Goal: Task Accomplishment & Management: Manage account settings

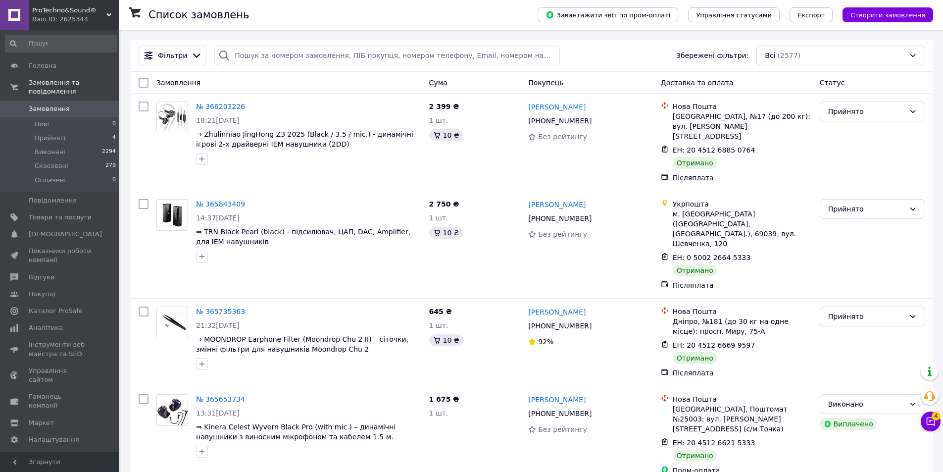
click at [80, 22] on div "Ваш ID: 2625344" at bounding box center [75, 19] width 87 height 9
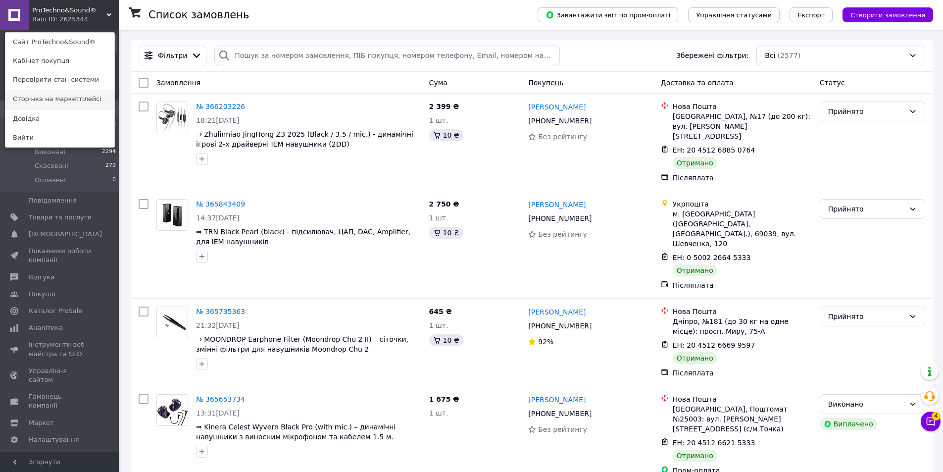
click at [58, 99] on link "Сторінка на маркетплейсі" at bounding box center [59, 99] width 109 height 19
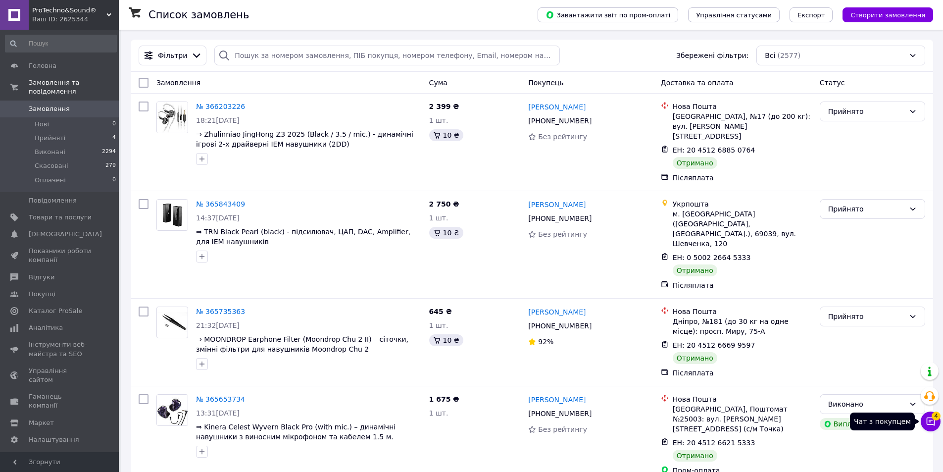
click at [933, 423] on icon at bounding box center [931, 421] width 10 height 10
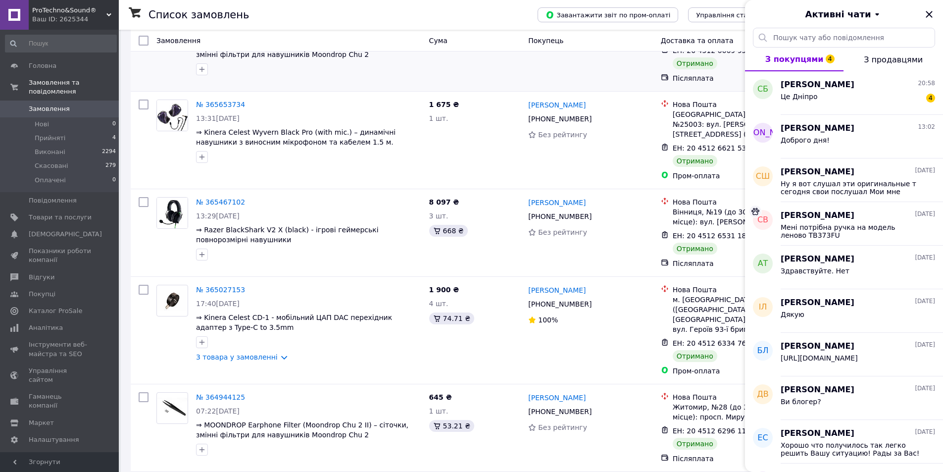
scroll to position [297, 0]
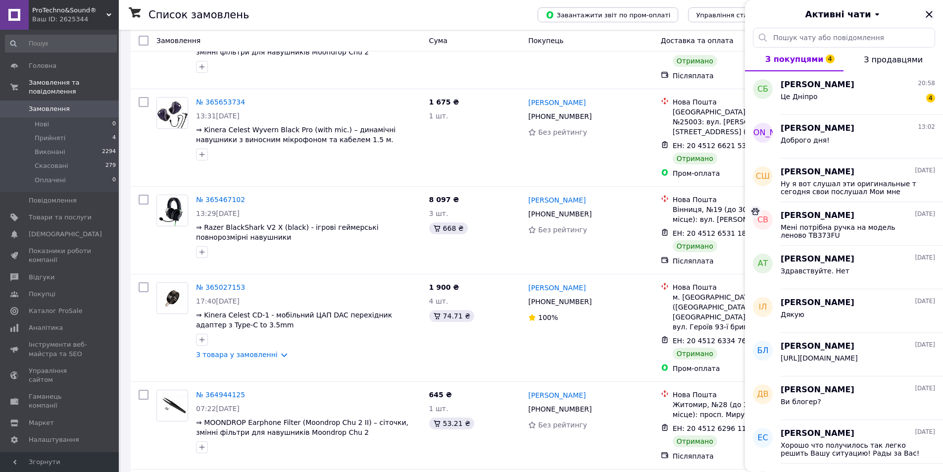
click at [927, 16] on icon "Закрити" at bounding box center [930, 14] width 12 height 12
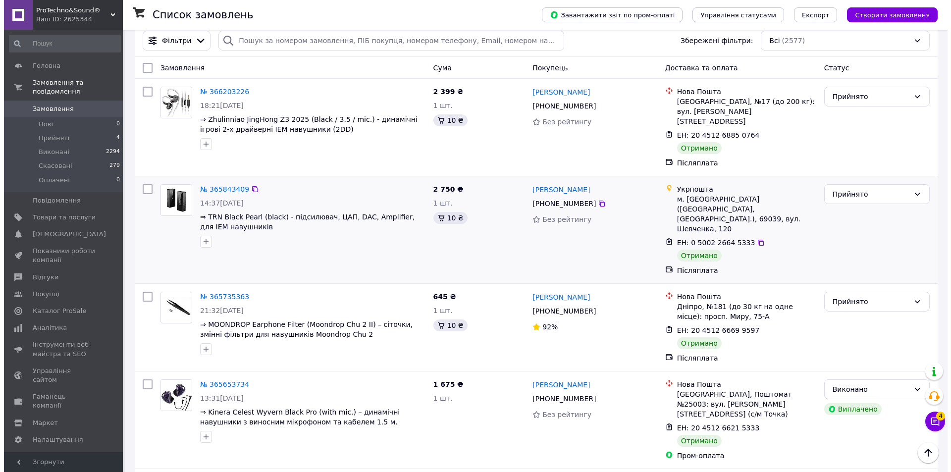
scroll to position [0, 0]
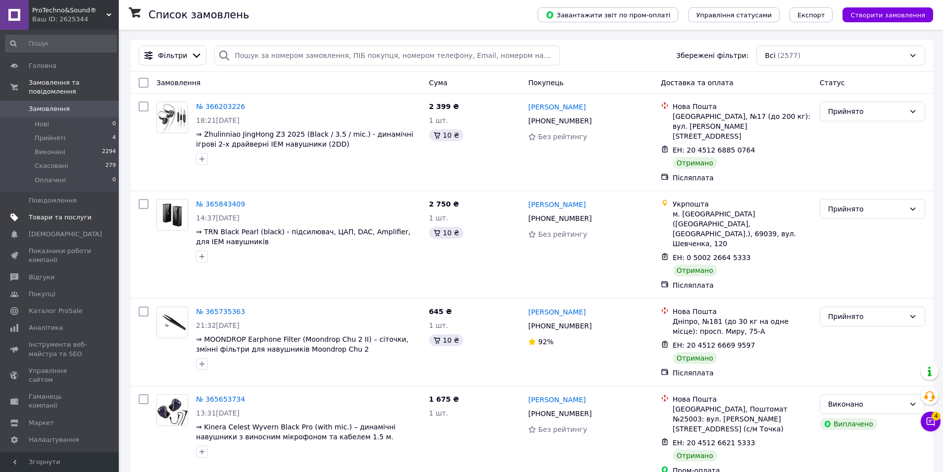
click at [62, 213] on span "Товари та послуги" at bounding box center [60, 217] width 63 height 9
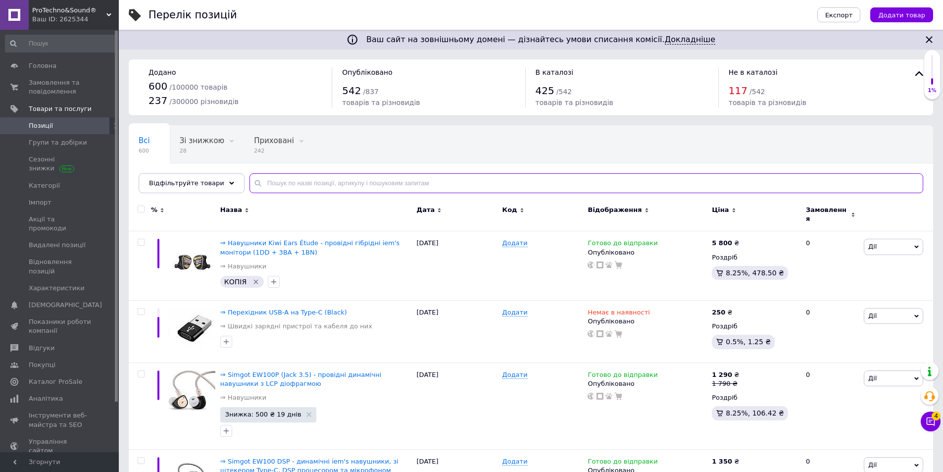
click at [270, 181] on input "text" at bounding box center [587, 183] width 674 height 20
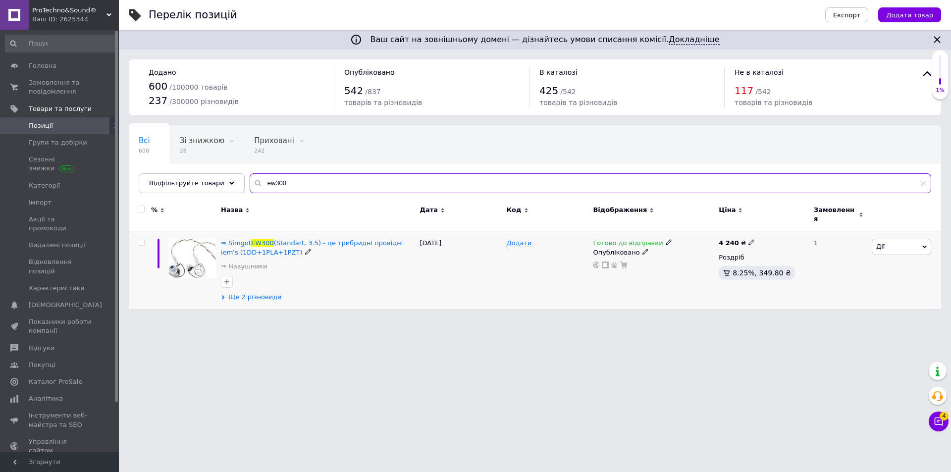
type input "ew300"
click at [270, 293] on span "Ще 2 різновиди" at bounding box center [254, 297] width 53 height 9
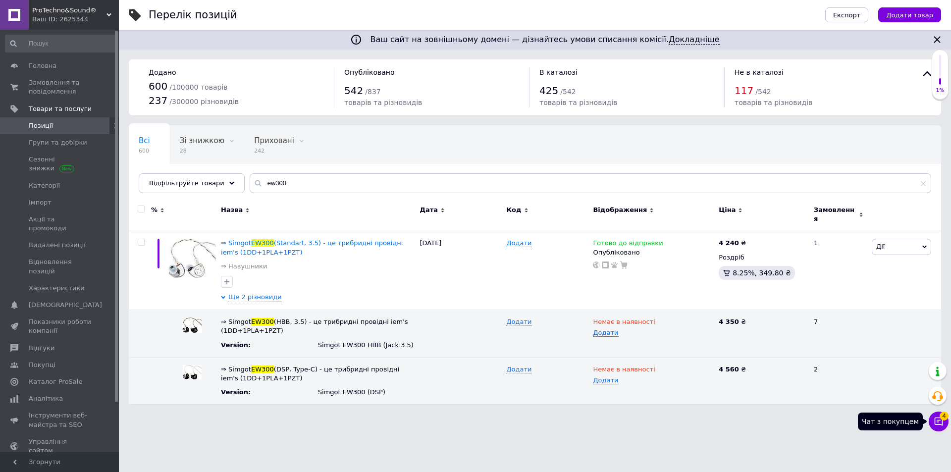
click at [943, 415] on span "4" at bounding box center [943, 416] width 9 height 9
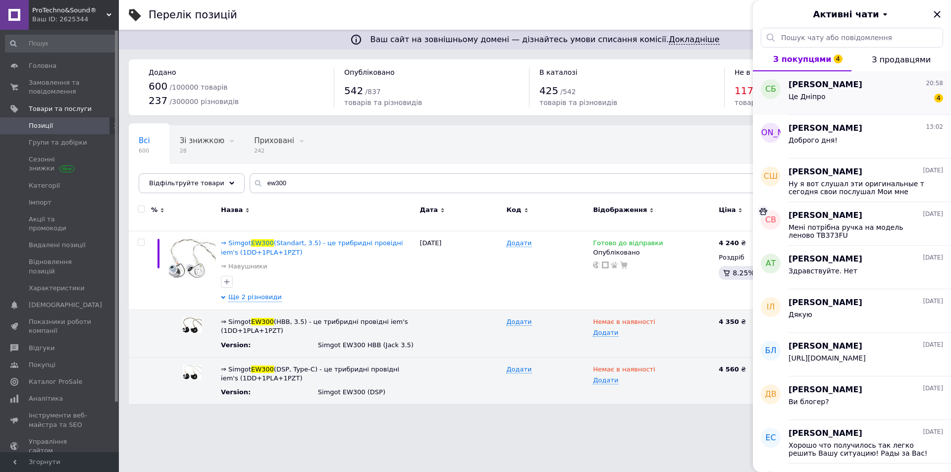
click at [858, 96] on div "Це Дніпро 4" at bounding box center [865, 99] width 155 height 16
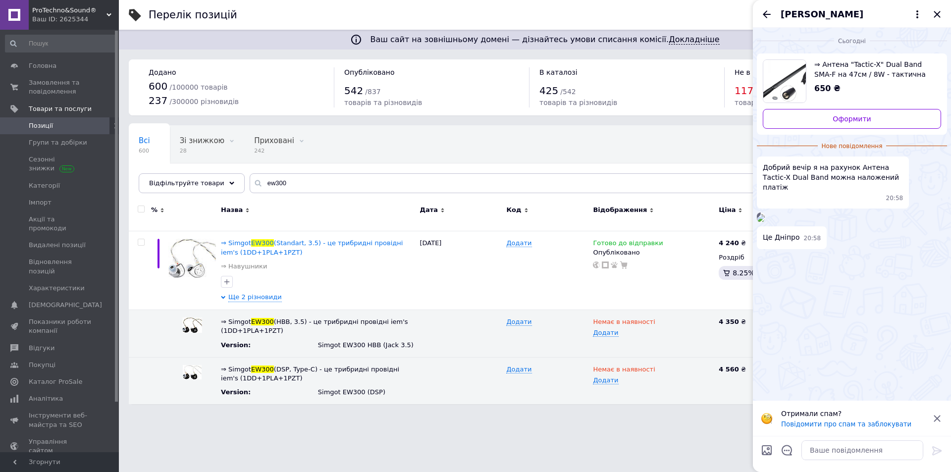
click at [765, 222] on img at bounding box center [761, 218] width 8 height 8
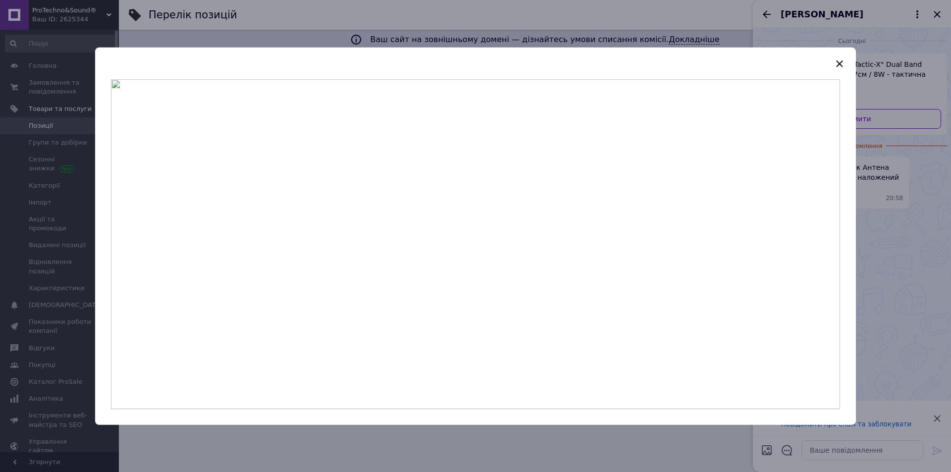
click at [838, 63] on icon "button" at bounding box center [839, 63] width 12 height 12
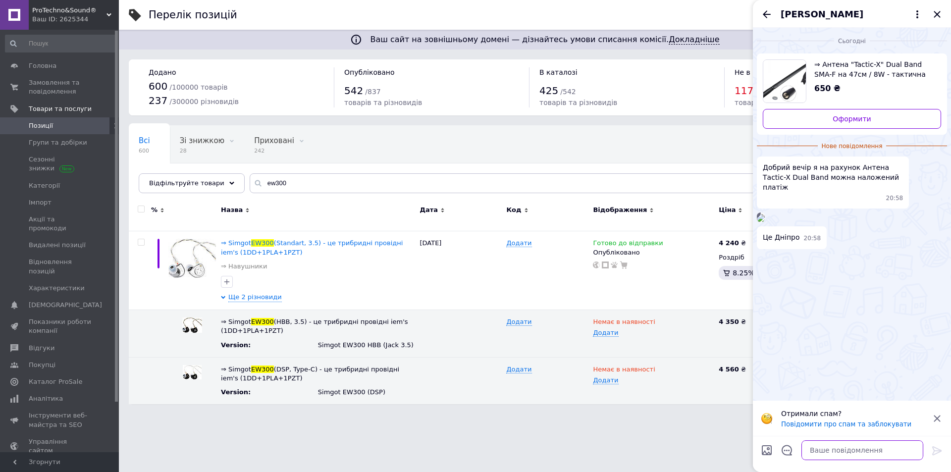
click at [834, 443] on textarea at bounding box center [862, 450] width 122 height 20
type textarea "Доброї ночі"
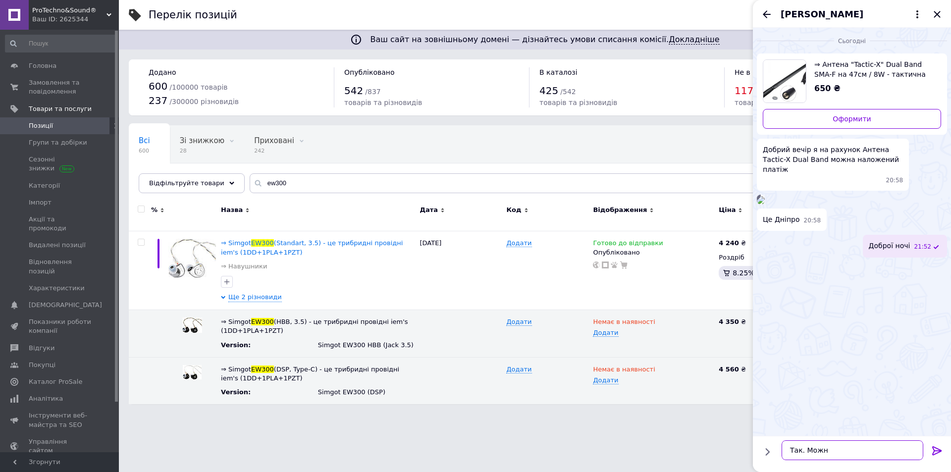
type textarea "Так. Можна"
click at [836, 452] on textarea at bounding box center [862, 450] width 122 height 20
paste textarea "Для відправки нам необхідно: - місто; - відділення НП; - телефон; - ПІБ."
type textarea "Для відправки нам необхідно: - місто; - відділення НП; - телефон; - ПІБ."
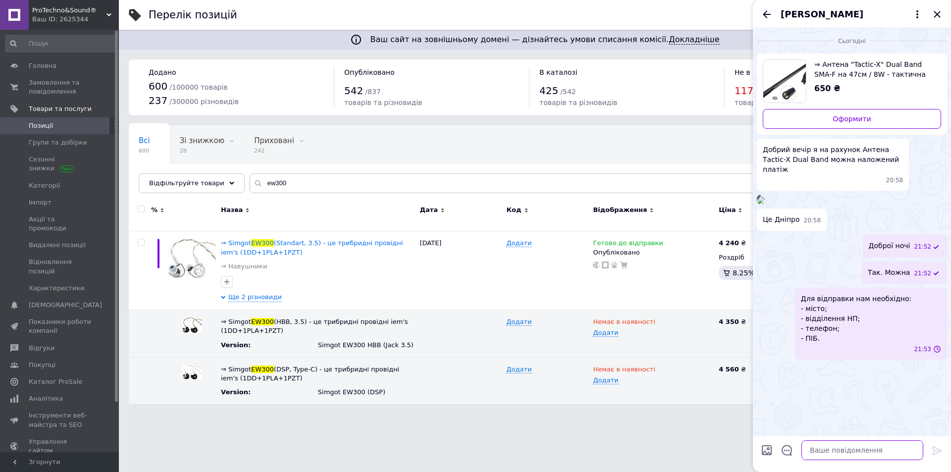
scroll to position [46, 0]
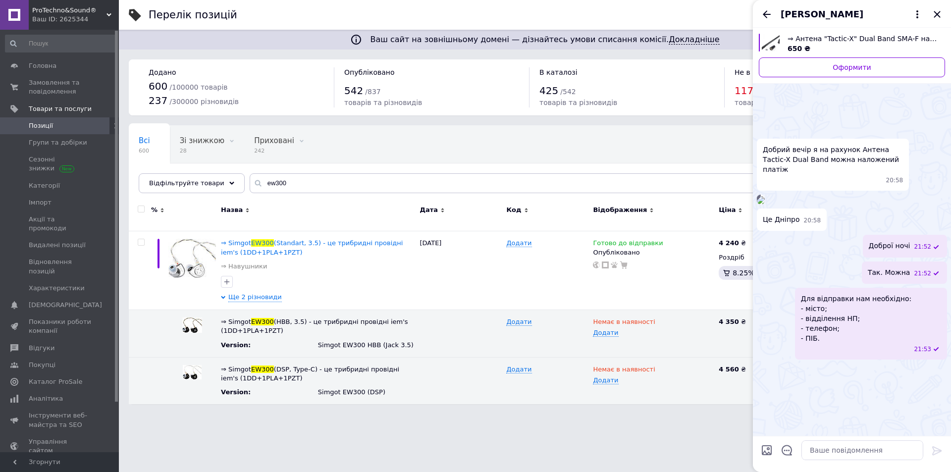
click at [765, 204] on img at bounding box center [761, 200] width 8 height 8
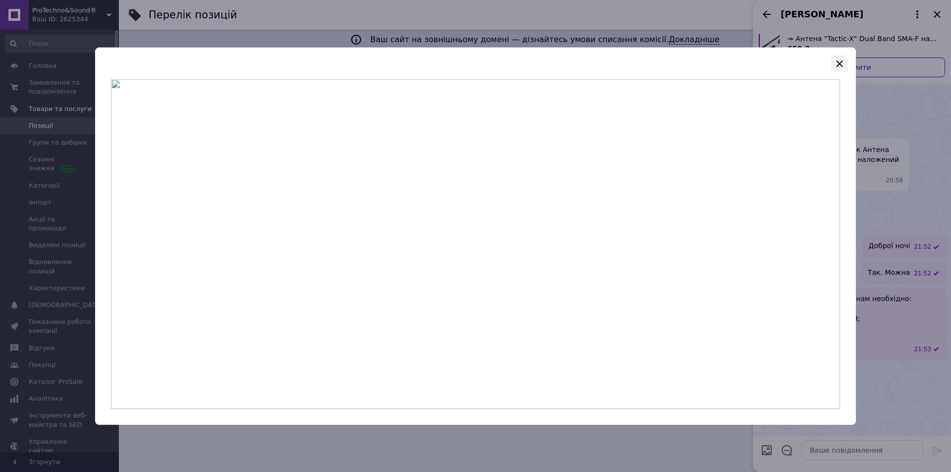
click at [837, 62] on icon "button" at bounding box center [839, 63] width 6 height 6
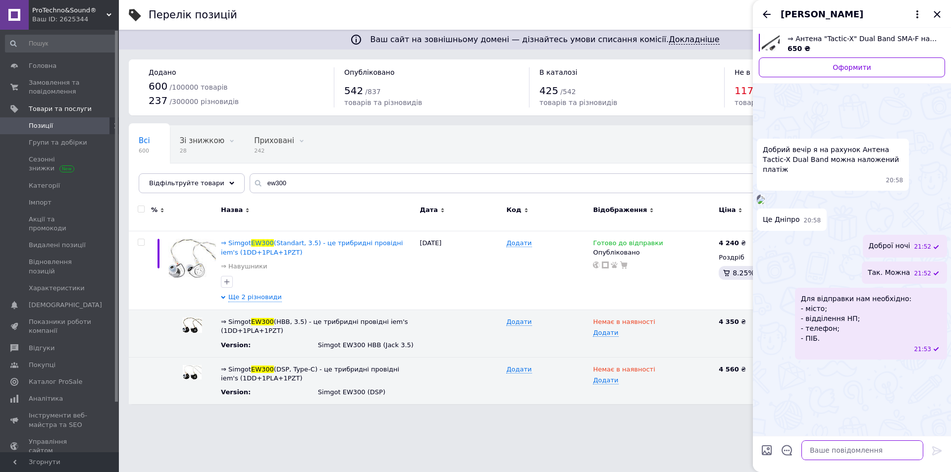
click at [834, 454] on textarea at bounding box center [862, 450] width 122 height 20
type textarea "Тож недостає мобільного номера та ПІБ"
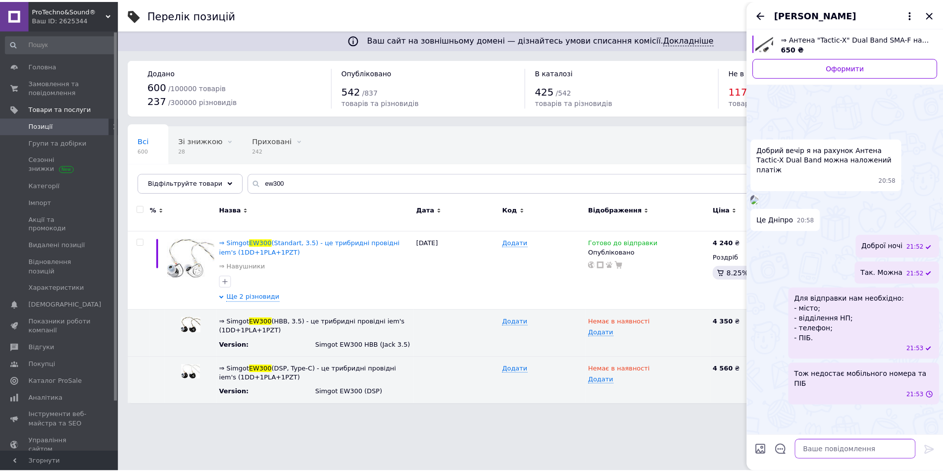
scroll to position [57, 0]
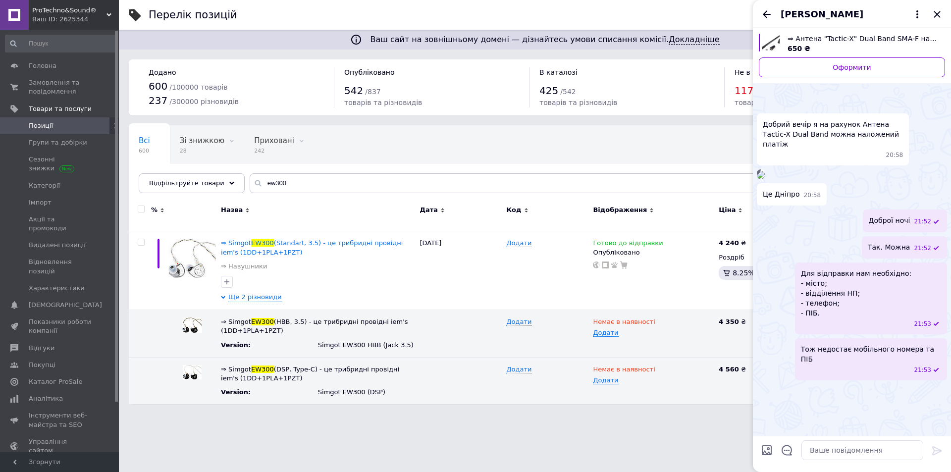
click at [869, 36] on span "⇒ Антена "Tactic-X" Dual Band SMA-F на 47см / 8W - тактична дводіапазонна антен…" at bounding box center [862, 39] width 150 height 10
click at [936, 15] on icon "Закрити" at bounding box center [936, 14] width 6 height 6
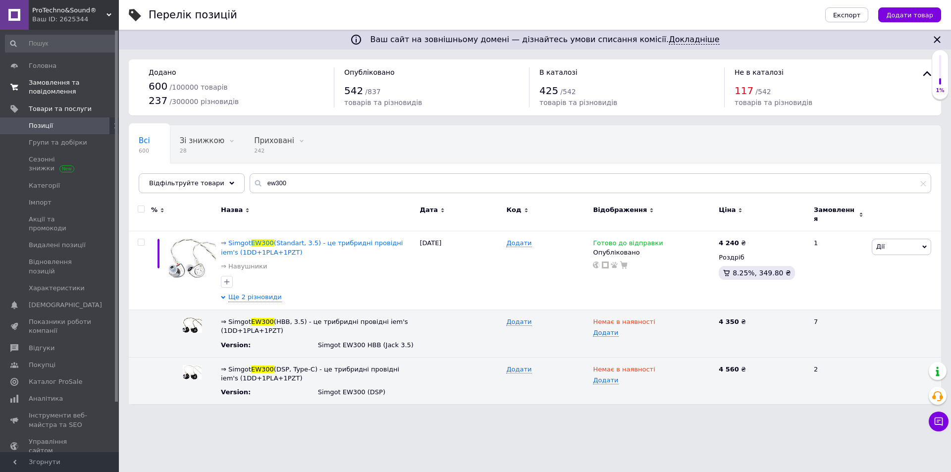
click at [55, 88] on span "Замовлення та повідомлення" at bounding box center [60, 87] width 63 height 18
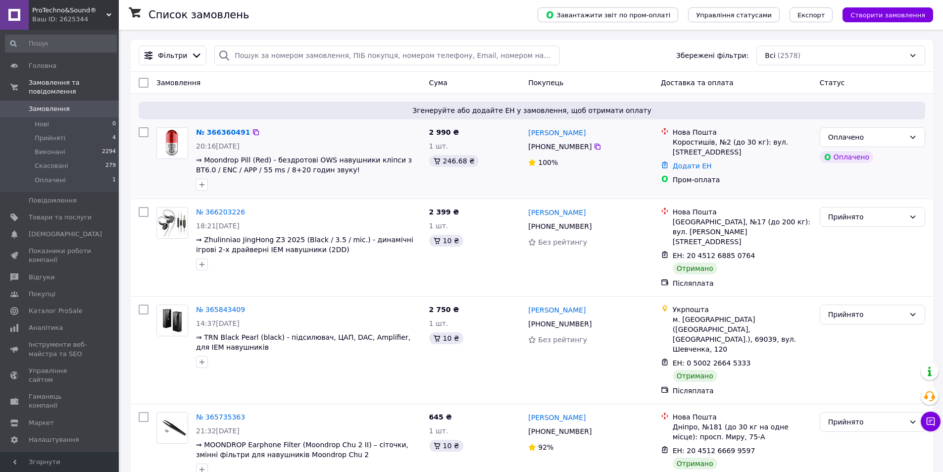
click at [230, 137] on div "№ 366360491" at bounding box center [223, 132] width 56 height 12
click at [224, 133] on link "№ 366360491" at bounding box center [223, 132] width 54 height 8
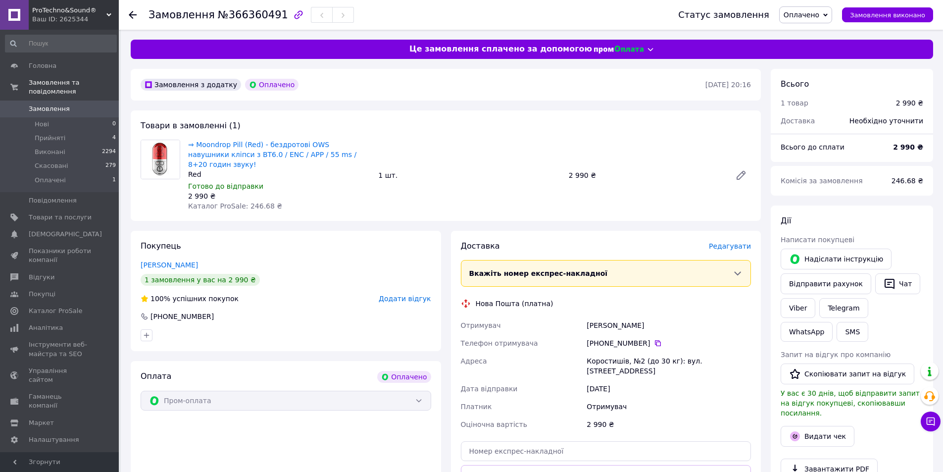
click at [130, 12] on icon at bounding box center [133, 15] width 8 height 8
